Goal: Task Accomplishment & Management: Manage account settings

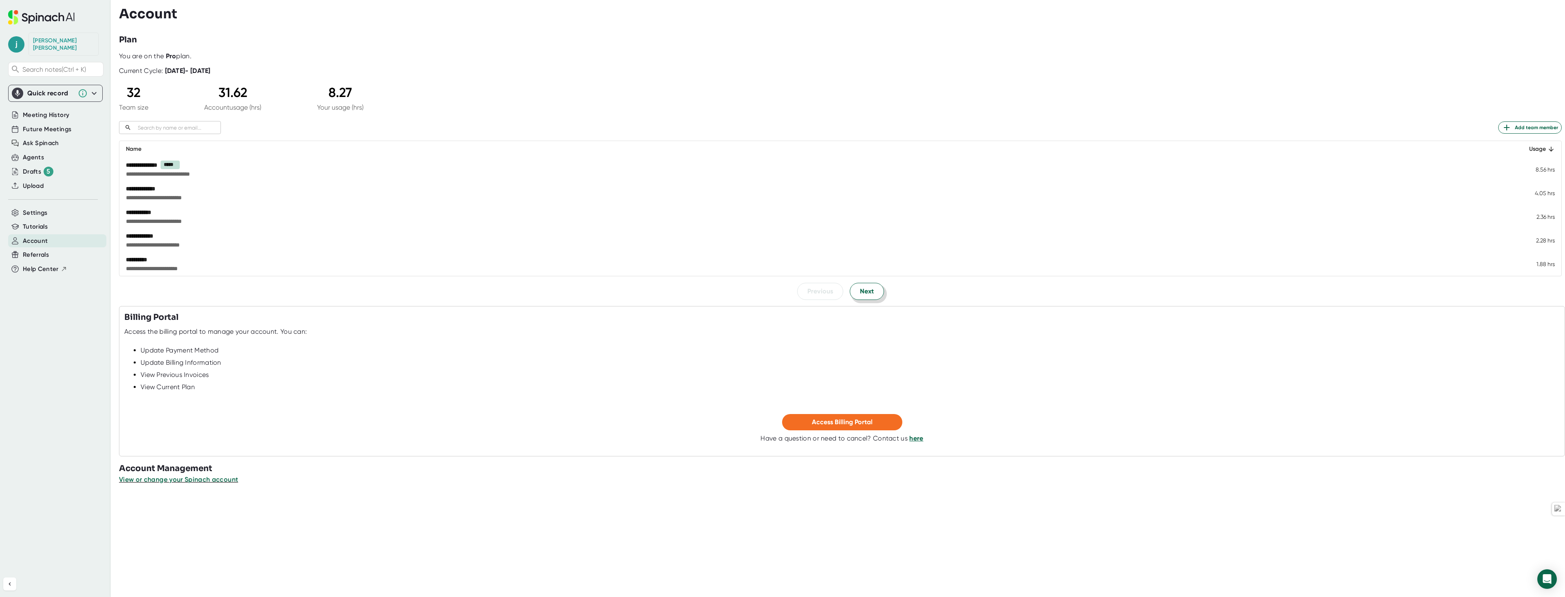
click at [861, 291] on span "Next" at bounding box center [867, 291] width 14 height 10
click at [862, 295] on span "Next" at bounding box center [867, 291] width 14 height 10
click at [861, 289] on span "Next" at bounding box center [867, 291] width 14 height 10
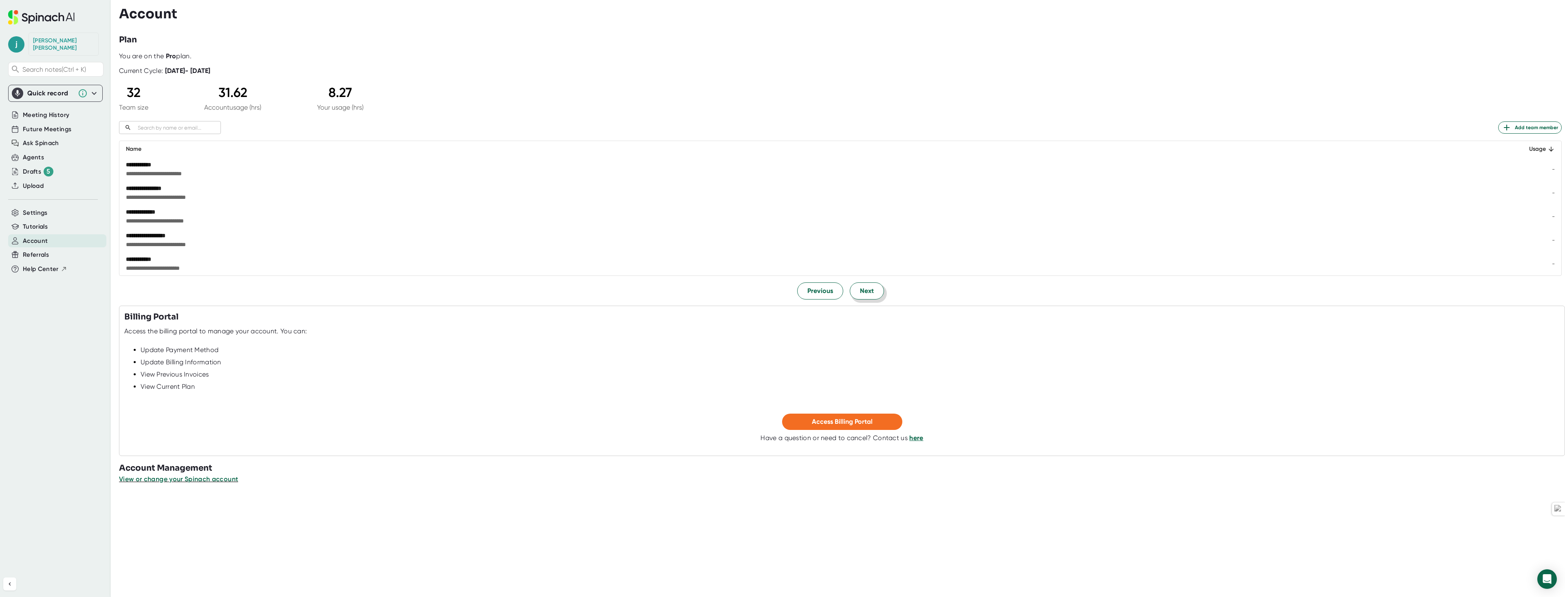
click at [861, 289] on span "Next" at bounding box center [867, 291] width 14 height 10
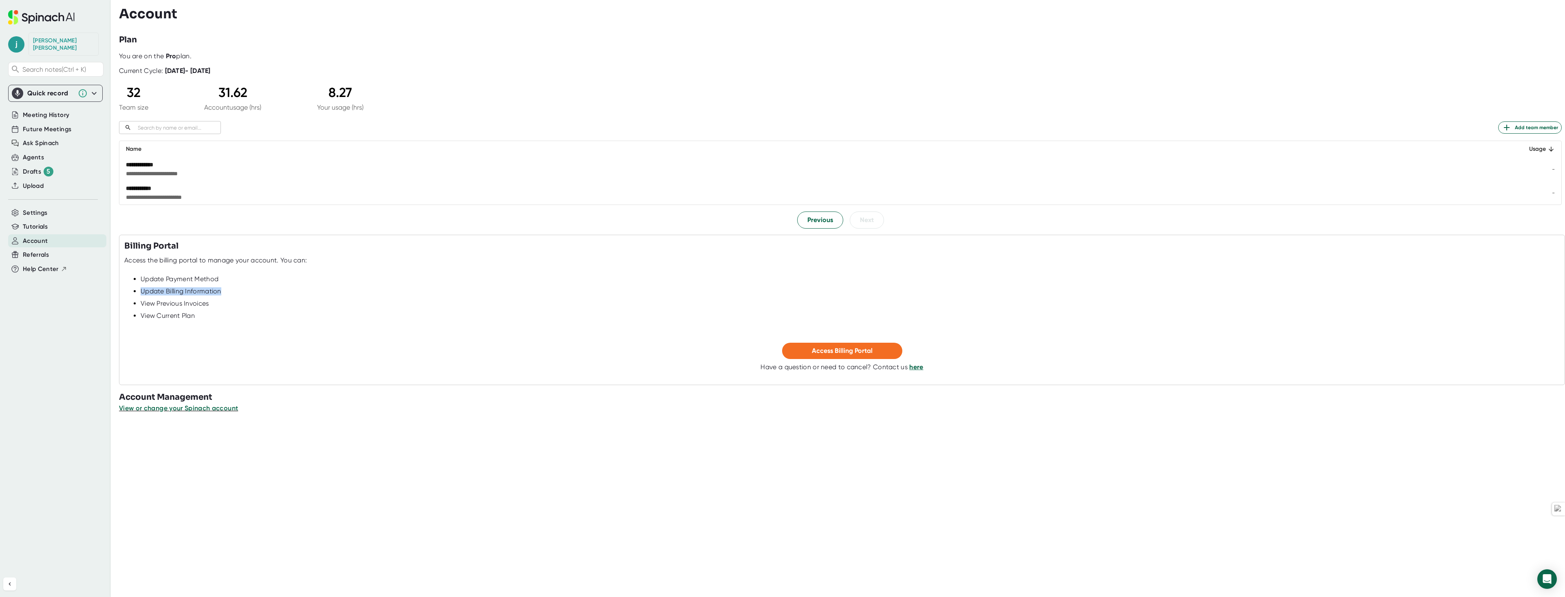
click at [861, 289] on div "Update Billing Information" at bounding box center [850, 291] width 1419 height 8
click at [815, 223] on span "Previous" at bounding box center [820, 220] width 26 height 10
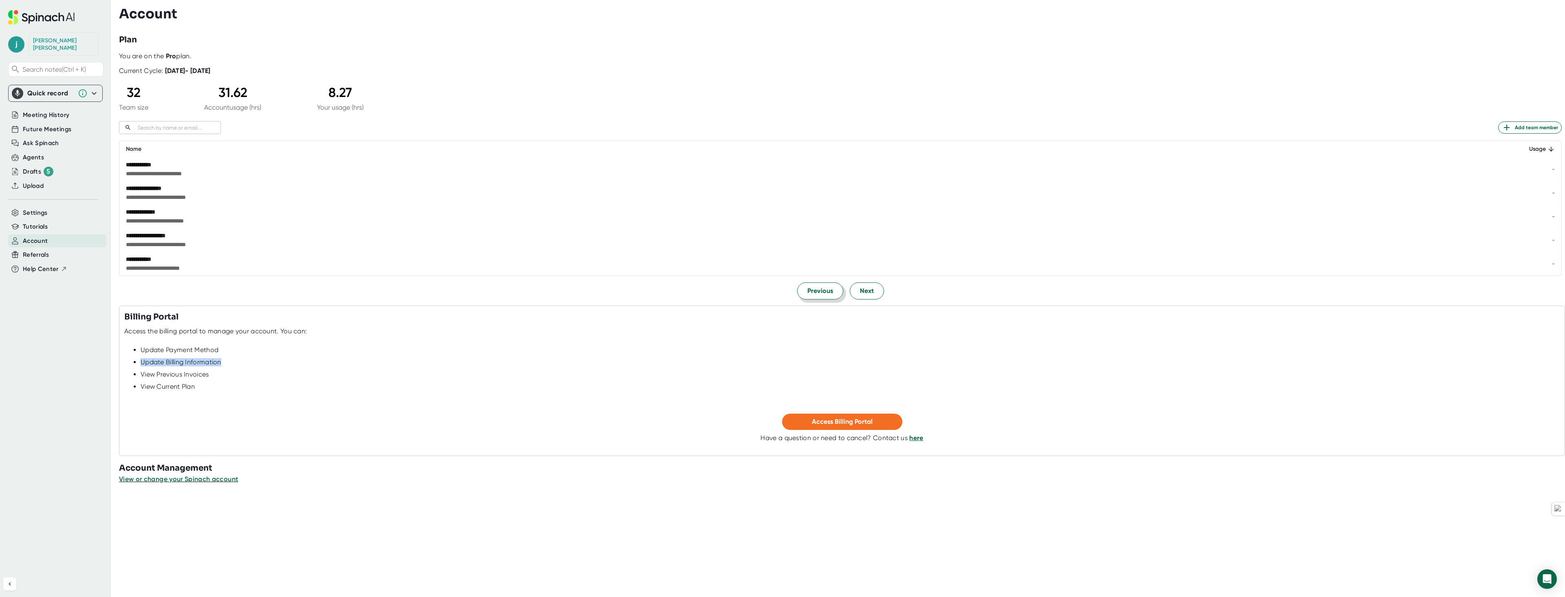
click at [821, 292] on span "Previous" at bounding box center [820, 291] width 26 height 10
click at [809, 293] on span "Previous" at bounding box center [820, 291] width 26 height 10
click at [809, 292] on span "Previous" at bounding box center [820, 291] width 26 height 10
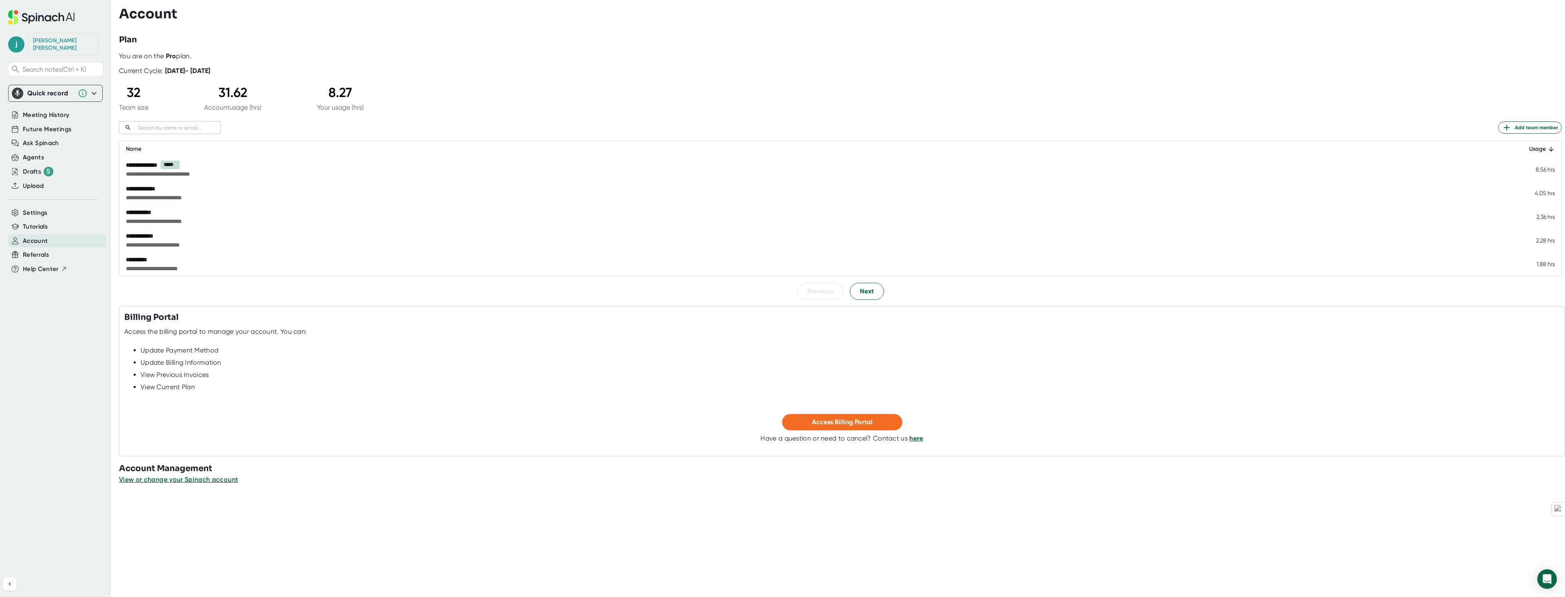
click at [435, 381] on div at bounding box center [850, 381] width 1419 height 4
click at [41, 110] on span "Meeting History" at bounding box center [46, 114] width 46 height 9
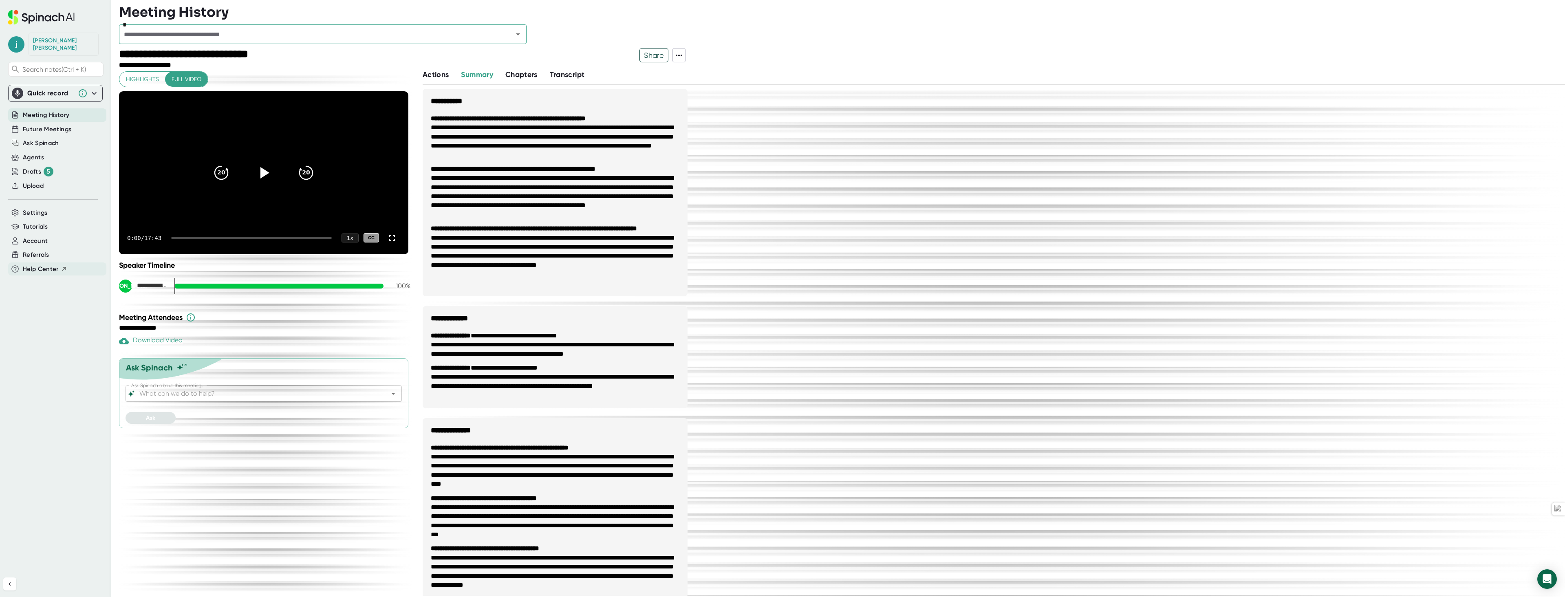
click at [38, 264] on span "Help Center" at bounding box center [41, 268] width 36 height 9
click at [519, 34] on icon "Open" at bounding box center [518, 34] width 4 height 2
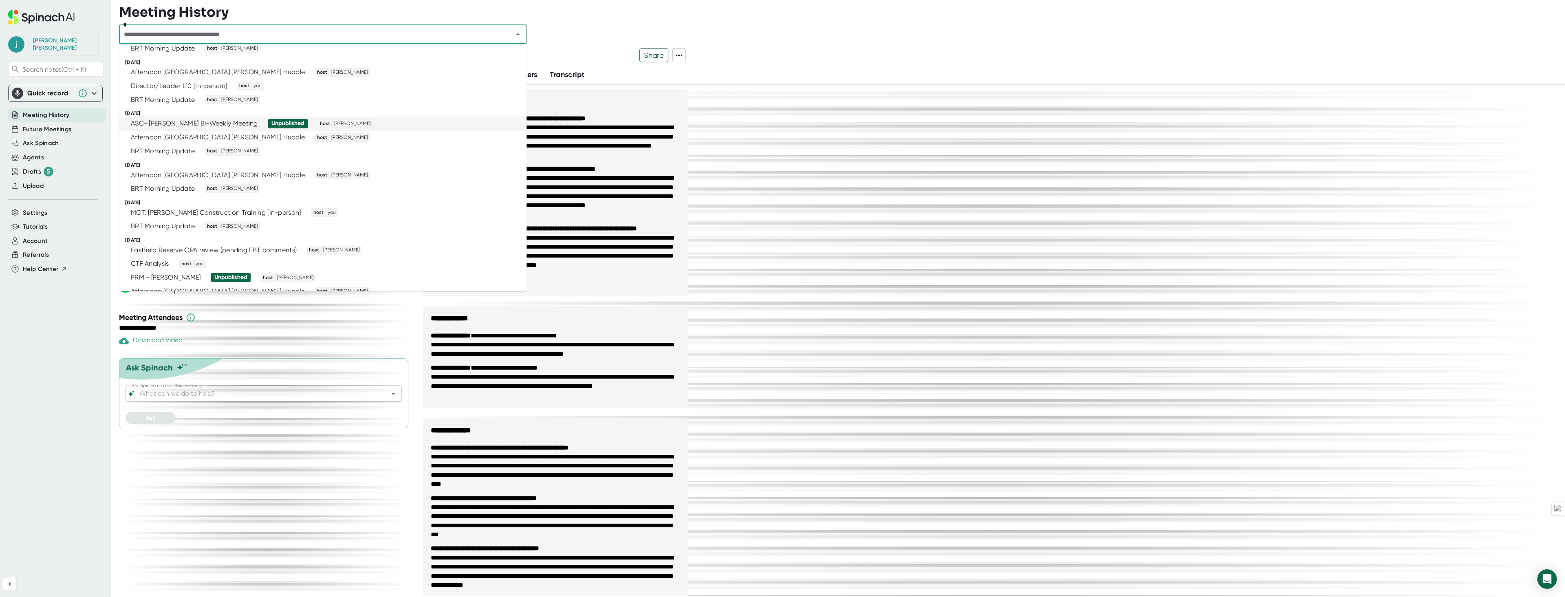
scroll to position [96, 0]
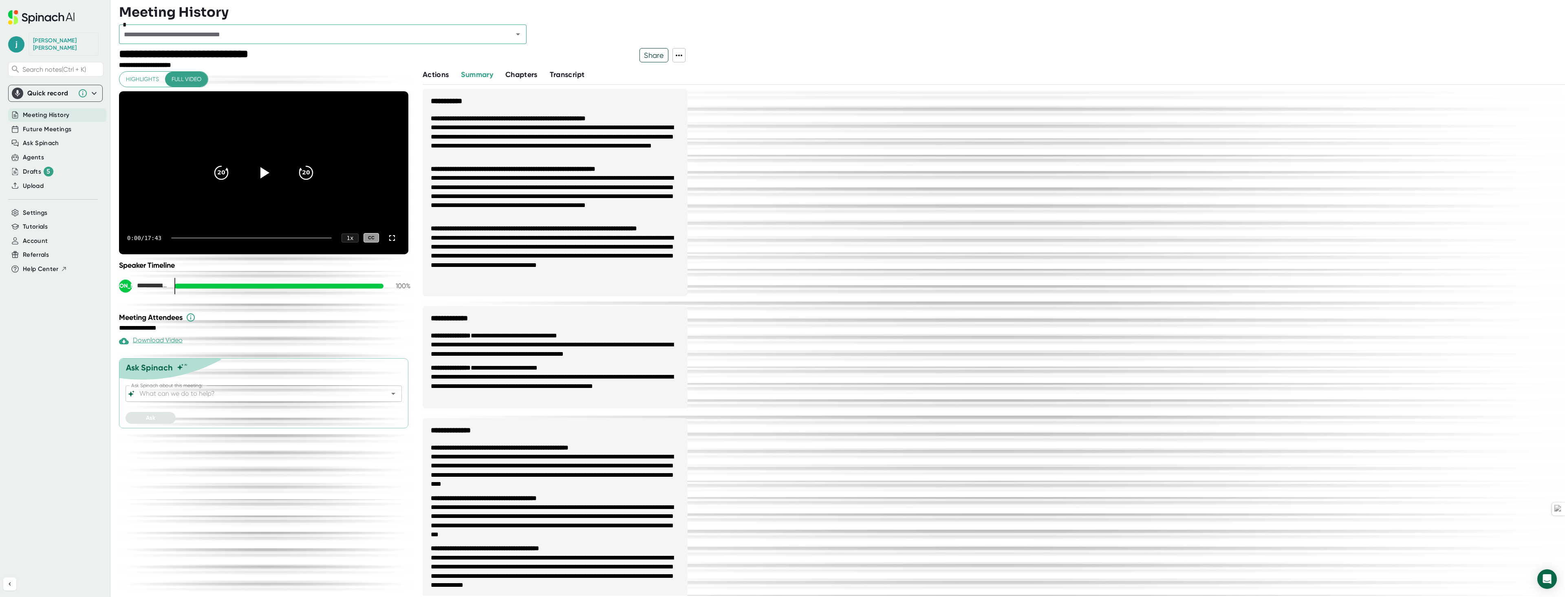
click at [1029, 174] on div "**********" at bounding box center [990, 399] width 1134 height 620
click at [17, 41] on span "j" at bounding box center [16, 44] width 16 height 16
click at [46, 56] on span "[EMAIL_ADDRESS][DOMAIN_NAME]" at bounding box center [50, 56] width 77 height 10
click at [26, 230] on div at bounding box center [782, 298] width 1565 height 597
click at [24, 236] on span "Account" at bounding box center [35, 240] width 25 height 9
